Goal: Check status: Check status

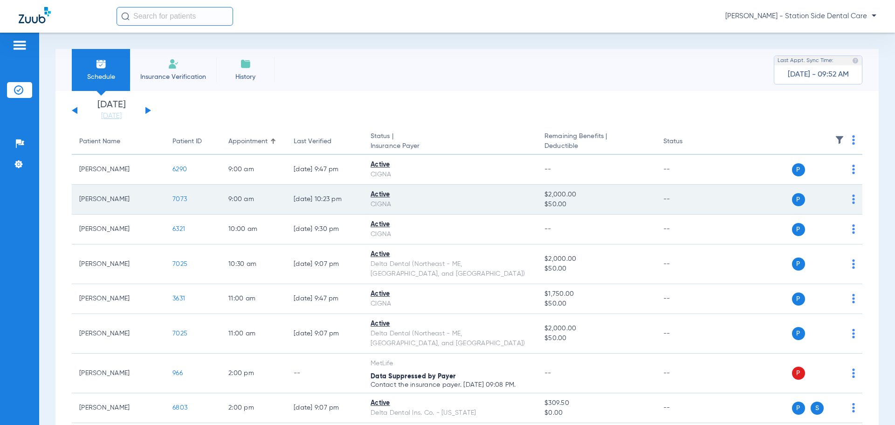
click at [794, 199] on span "P" at bounding box center [798, 199] width 13 height 13
click at [845, 202] on div "P S" at bounding box center [787, 199] width 137 height 13
click at [175, 201] on span "7073" at bounding box center [180, 199] width 14 height 7
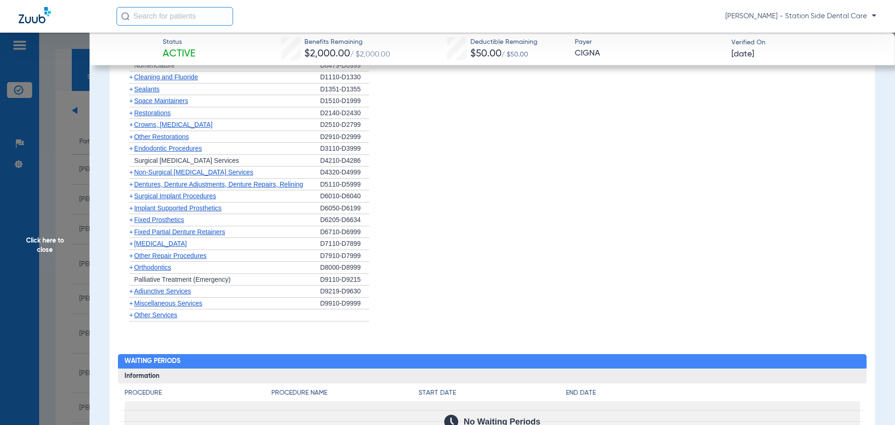
scroll to position [791, 0]
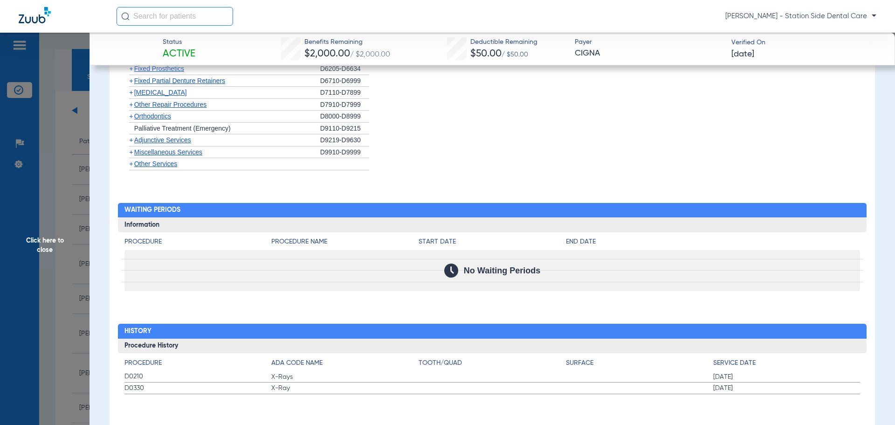
click at [132, 376] on span "D0210" at bounding box center [198, 377] width 147 height 10
click at [136, 388] on span "D0330" at bounding box center [198, 388] width 147 height 10
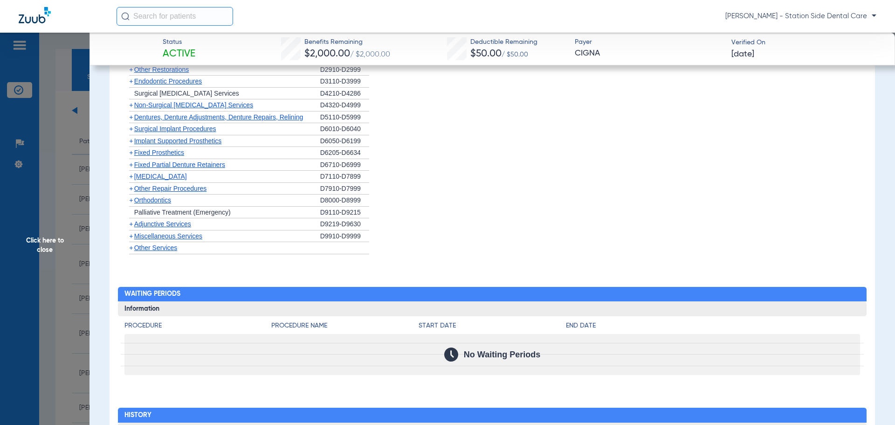
scroll to position [697, 0]
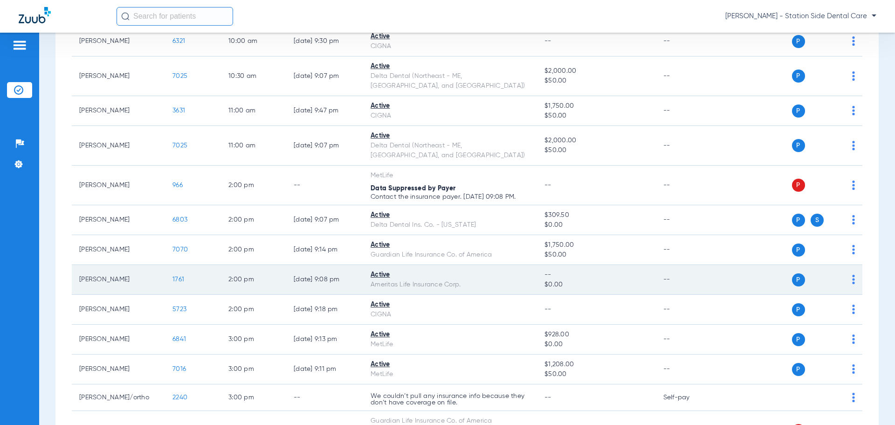
scroll to position [187, 0]
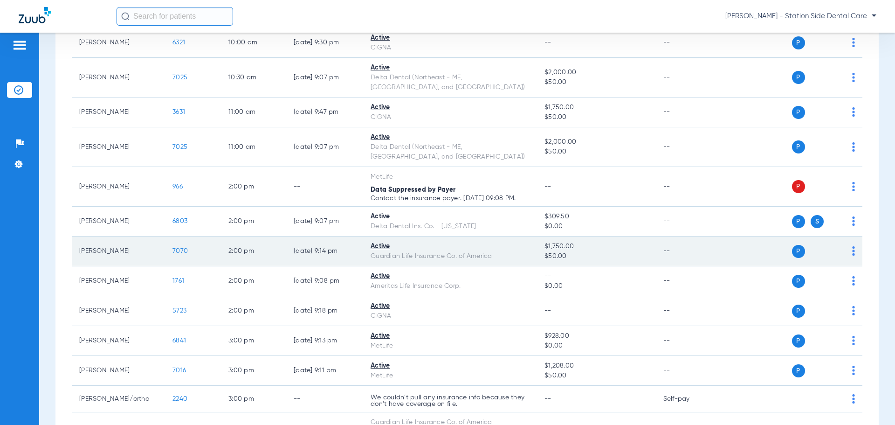
click at [184, 248] on span "7070" at bounding box center [180, 251] width 15 height 7
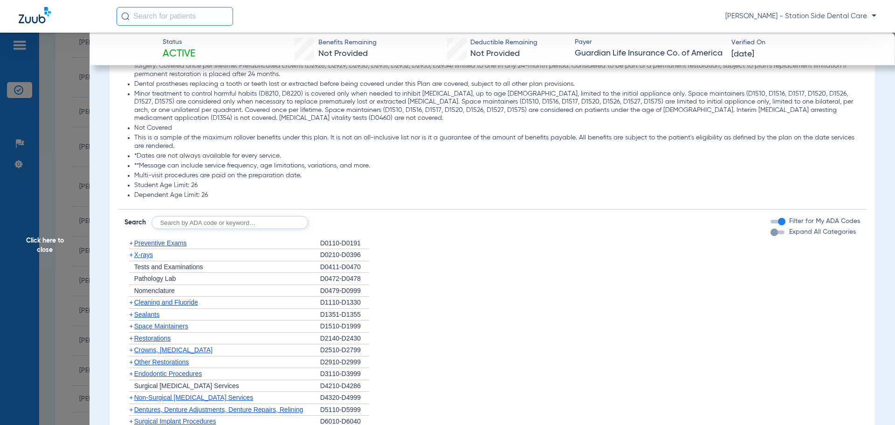
scroll to position [839, 0]
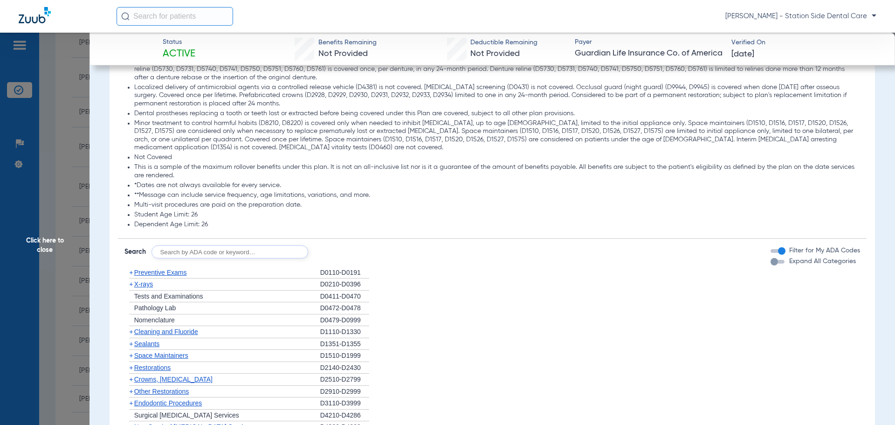
click at [142, 288] on span "X-rays" at bounding box center [143, 283] width 19 height 7
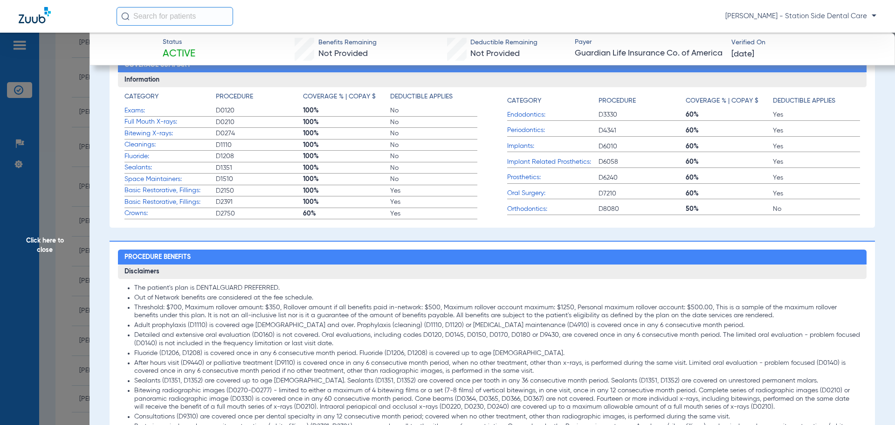
scroll to position [0, 0]
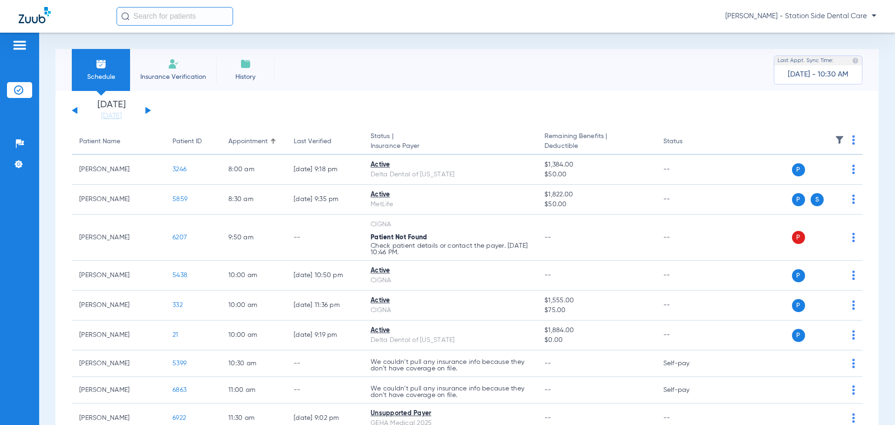
click at [146, 110] on button at bounding box center [149, 110] width 6 height 7
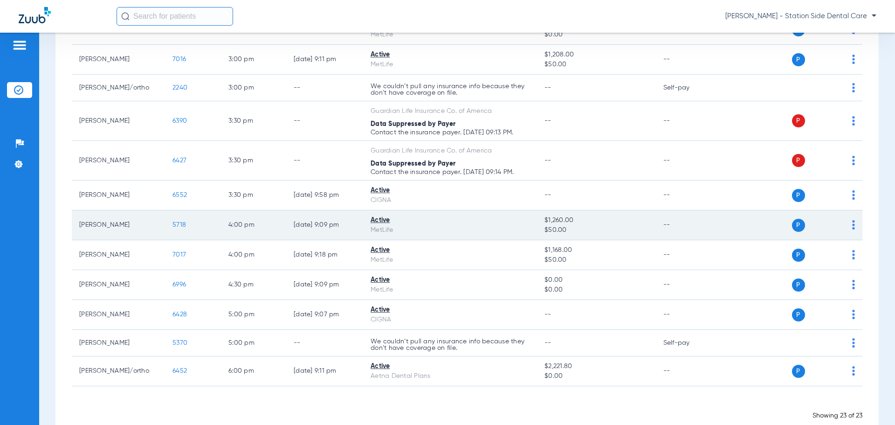
scroll to position [499, 0]
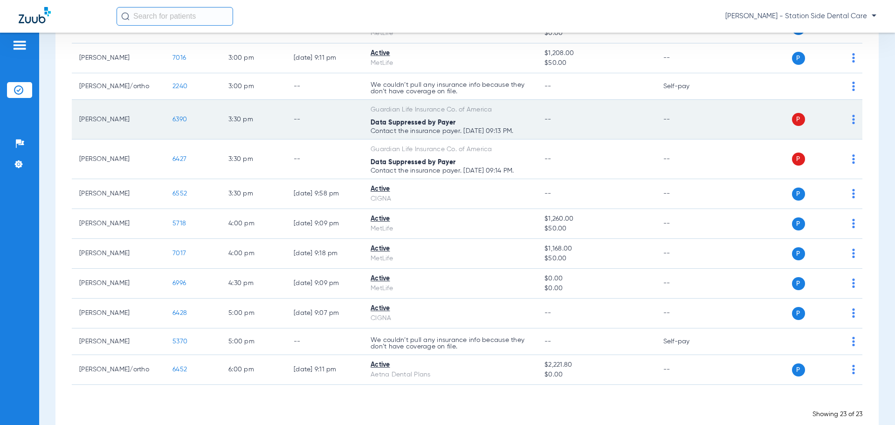
click at [119, 101] on td "[PERSON_NAME]" at bounding box center [118, 120] width 93 height 40
click at [853, 115] on img at bounding box center [854, 119] width 3 height 9
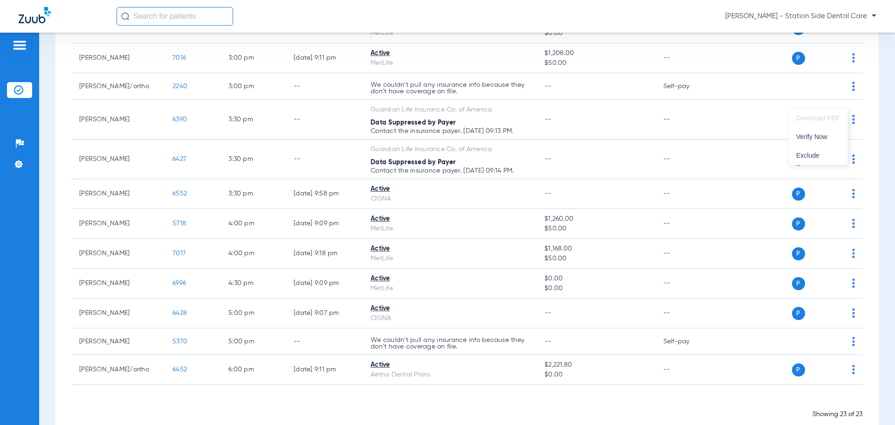
click at [103, 101] on div at bounding box center [447, 212] width 895 height 425
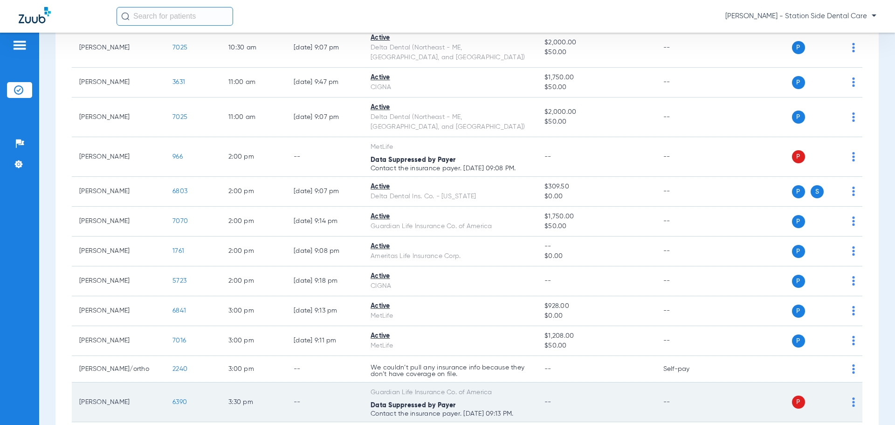
scroll to position [173, 0]
